Goal: Transaction & Acquisition: Purchase product/service

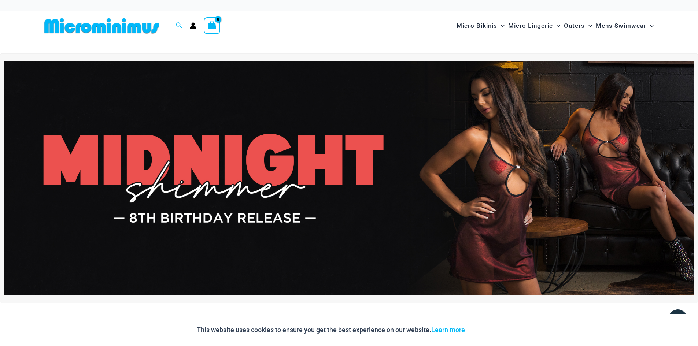
click at [463, 143] on img at bounding box center [349, 178] width 690 height 234
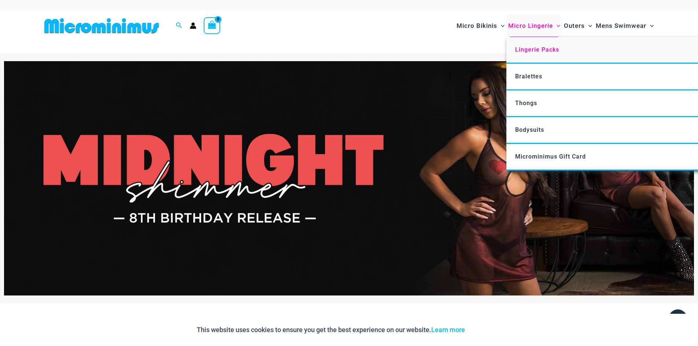
click at [552, 53] on span "Lingerie Packs" at bounding box center [537, 49] width 44 height 7
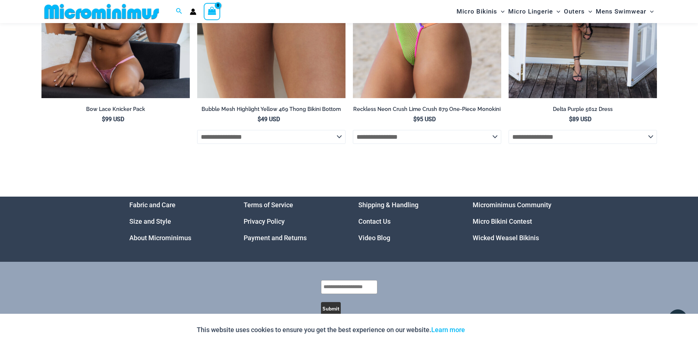
scroll to position [2495, 0]
